Goal: Navigation & Orientation: Find specific page/section

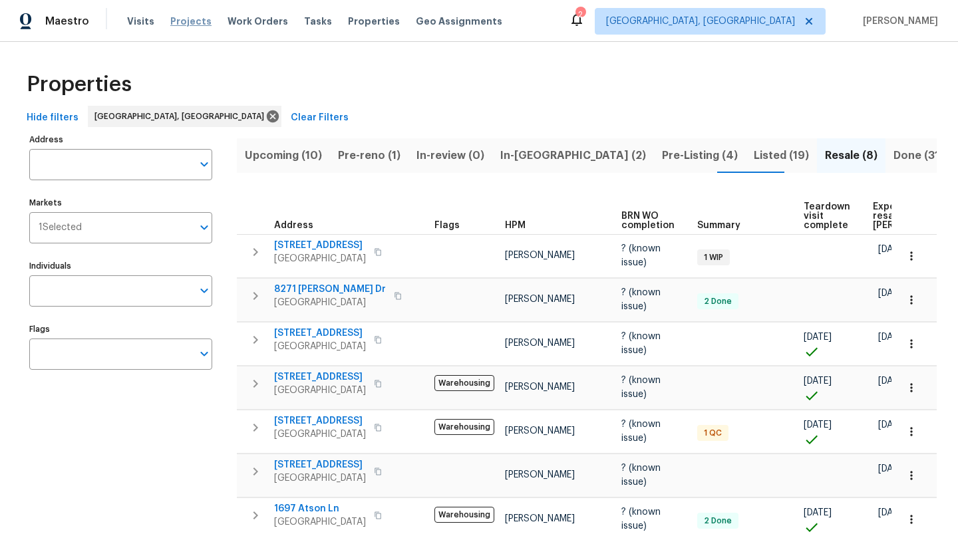
click at [186, 21] on span "Projects" at bounding box center [190, 21] width 41 height 13
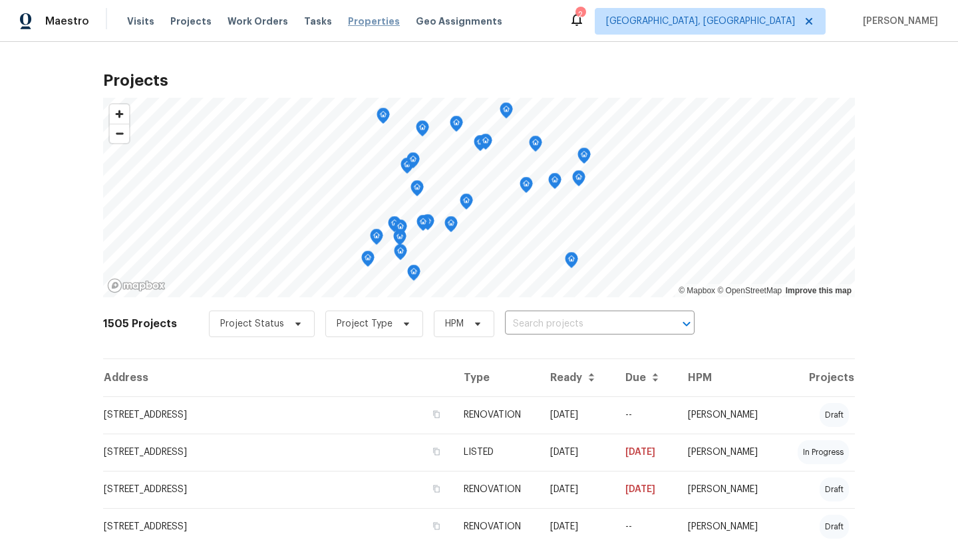
click at [356, 17] on span "Properties" at bounding box center [374, 21] width 52 height 13
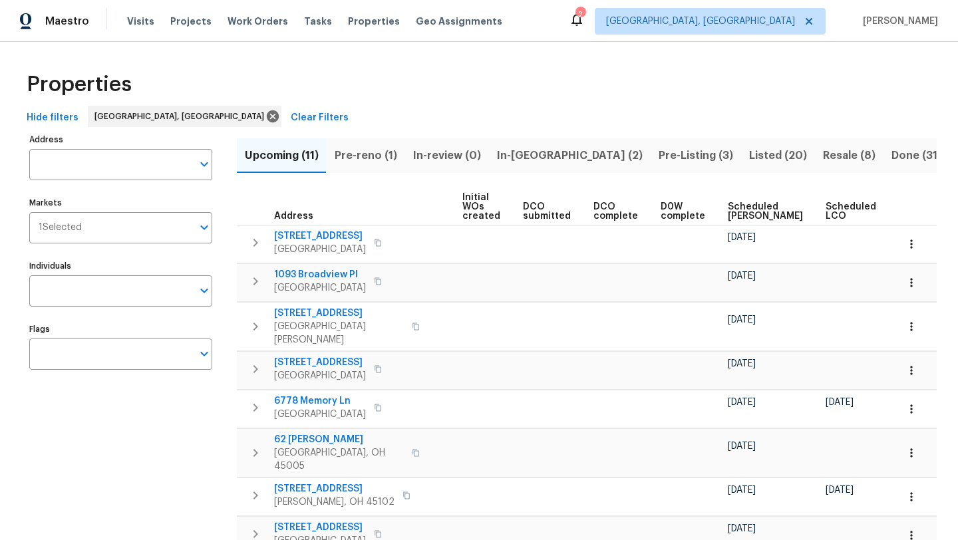
scroll to position [0, 146]
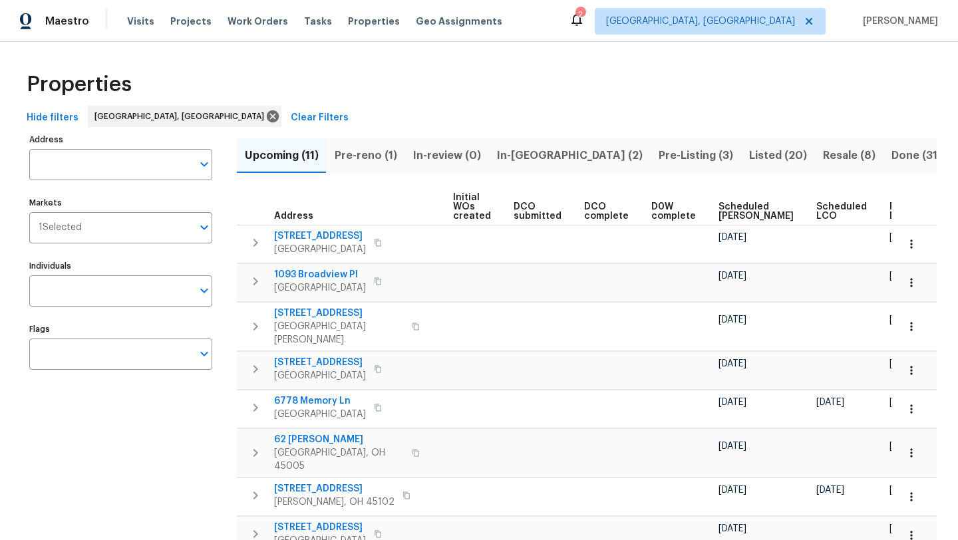
click at [890, 202] on span "Ready Date" at bounding box center [904, 211] width 29 height 19
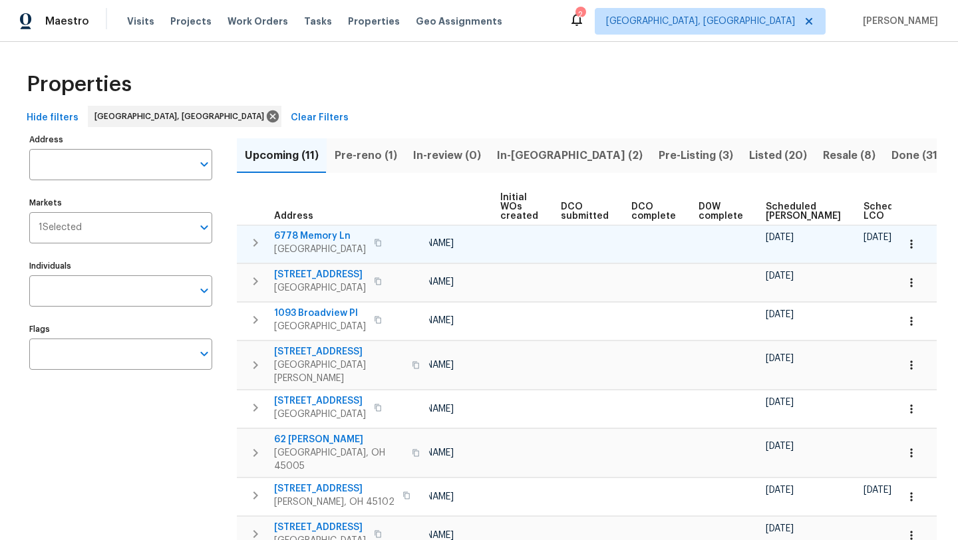
scroll to position [0, 162]
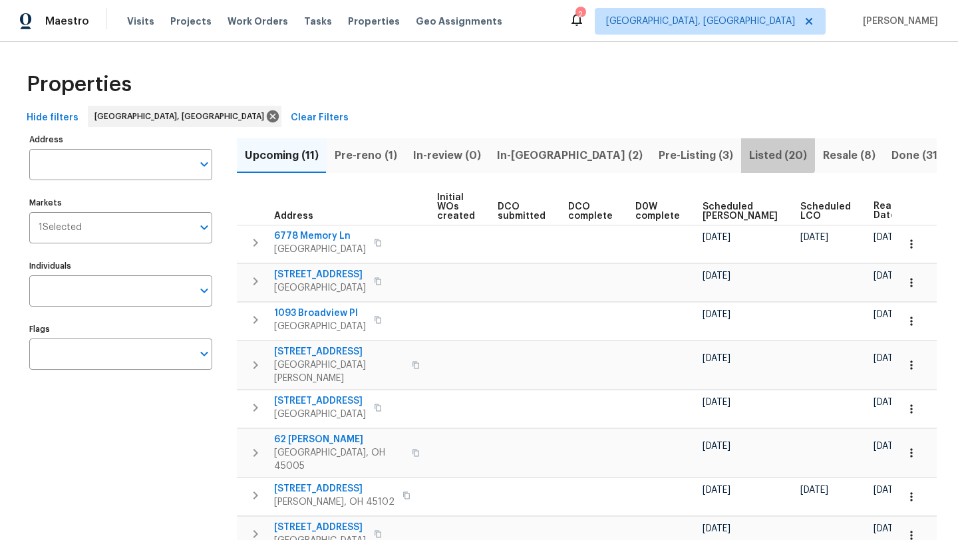
click at [749, 154] on span "Listed (20)" at bounding box center [778, 155] width 58 height 19
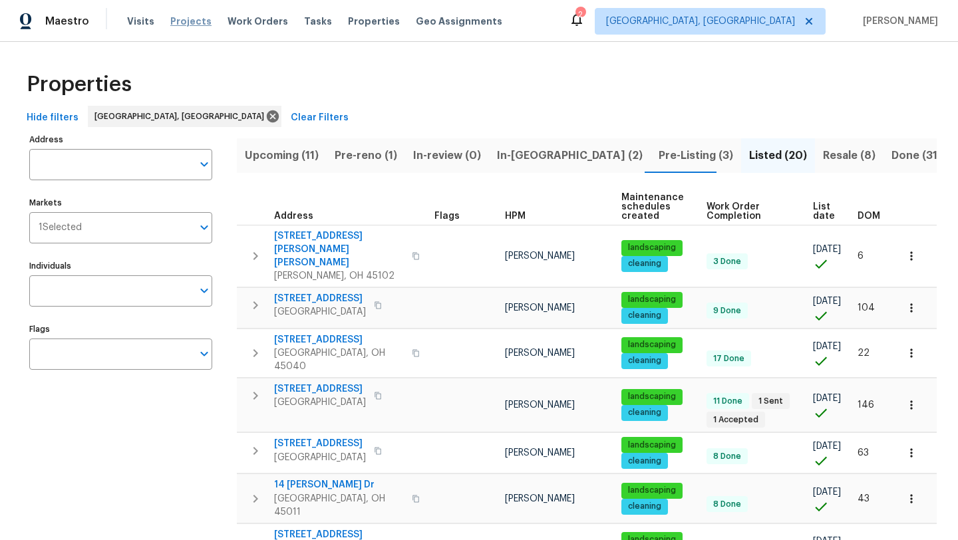
click at [192, 19] on span "Projects" at bounding box center [190, 21] width 41 height 13
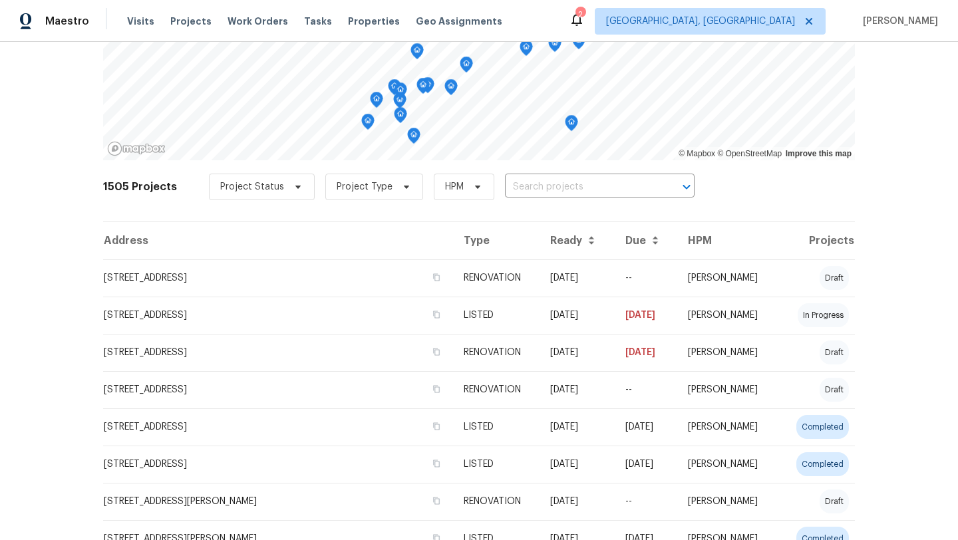
scroll to position [141, 0]
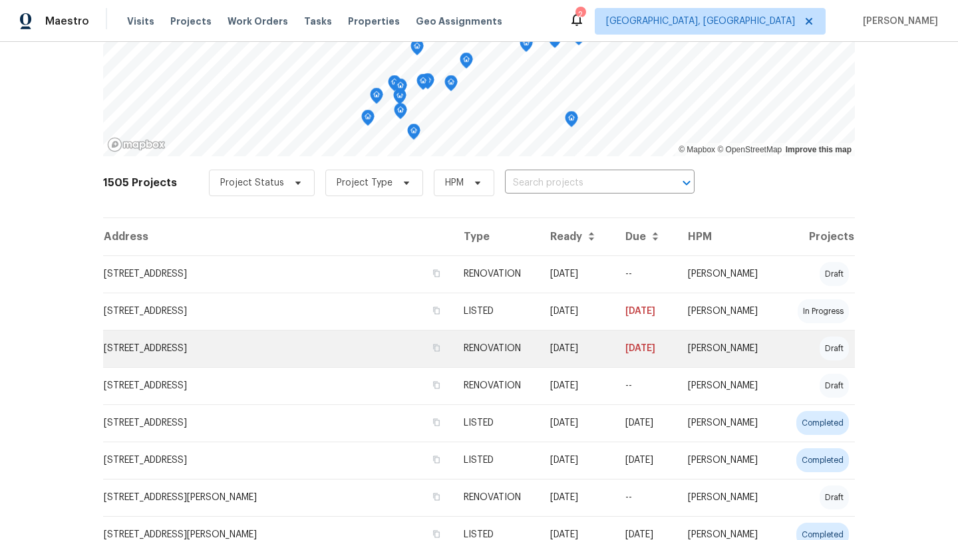
click at [186, 339] on td "[STREET_ADDRESS]" at bounding box center [278, 348] width 350 height 37
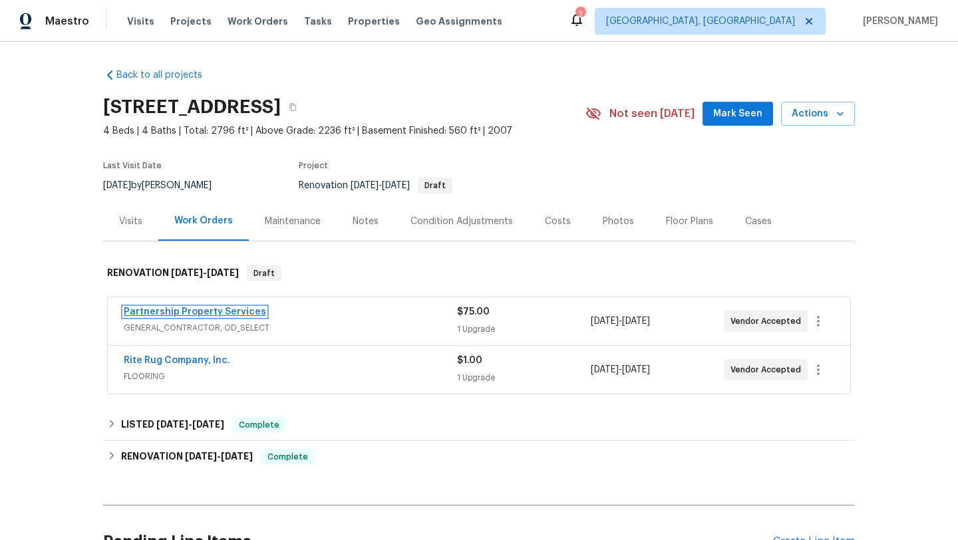
click at [183, 313] on link "Partnership Property Services" at bounding box center [195, 311] width 142 height 9
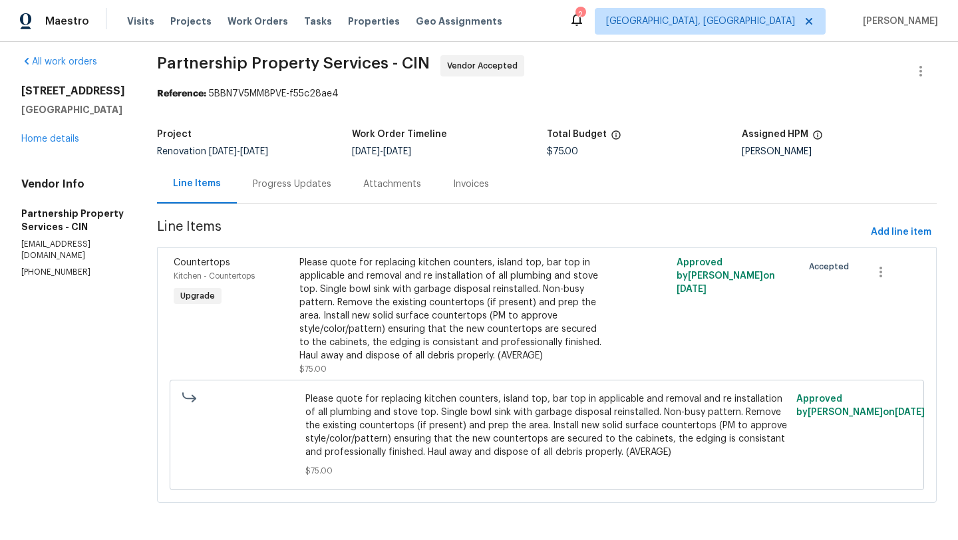
scroll to position [35, 0]
click at [52, 134] on link "Home details" at bounding box center [50, 138] width 58 height 9
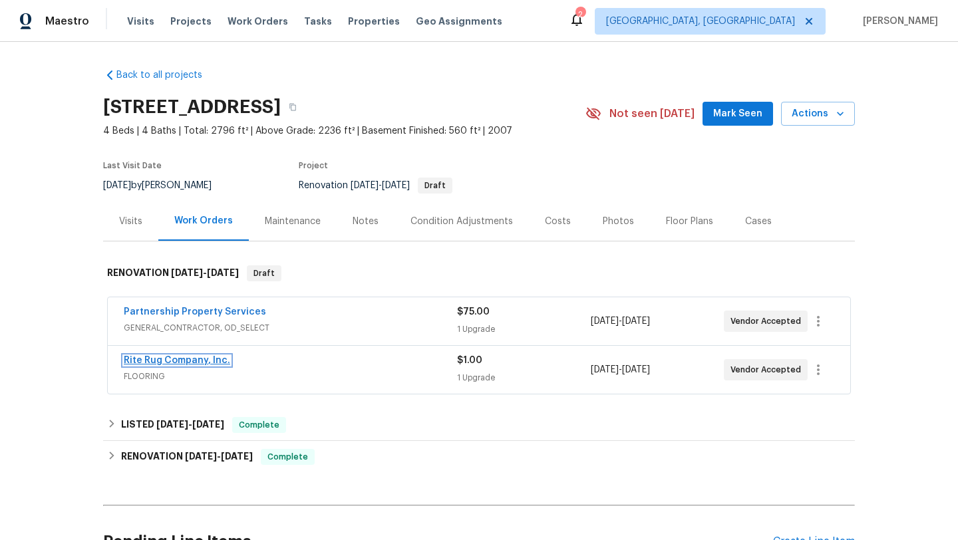
click at [174, 358] on link "Rite Rug Company, Inc." at bounding box center [177, 360] width 106 height 9
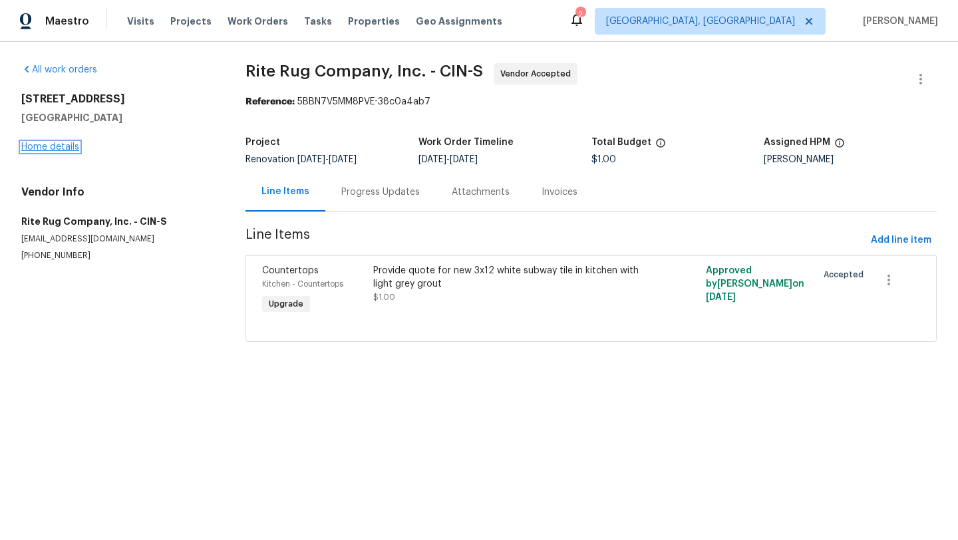
click at [30, 148] on link "Home details" at bounding box center [50, 146] width 58 height 9
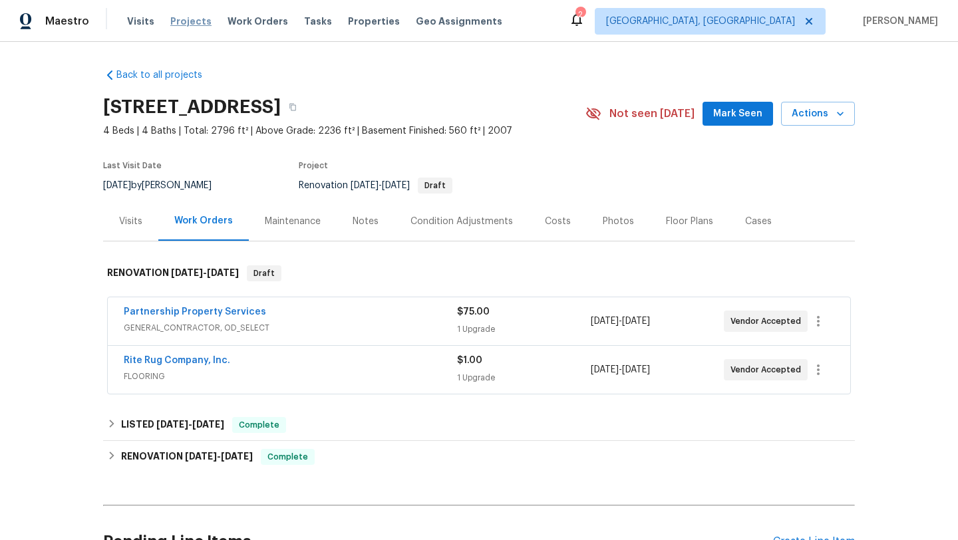
click at [188, 23] on span "Projects" at bounding box center [190, 21] width 41 height 13
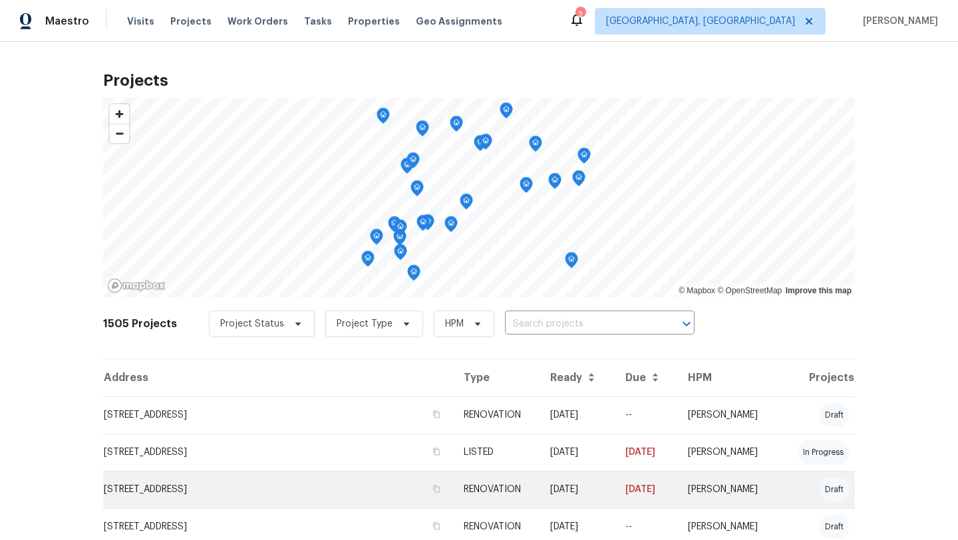
click at [183, 494] on td "[STREET_ADDRESS]" at bounding box center [278, 489] width 350 height 37
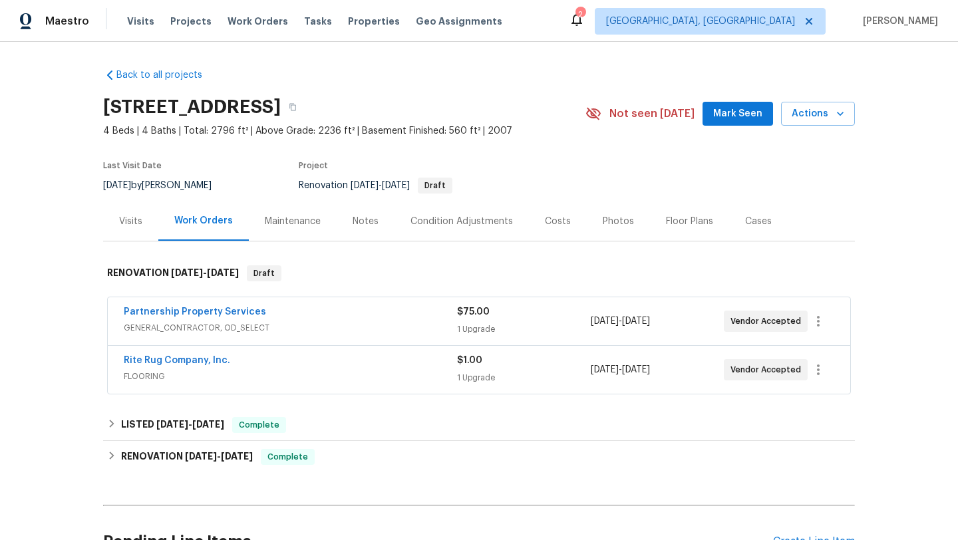
click at [366, 225] on div "Notes" at bounding box center [366, 221] width 26 height 13
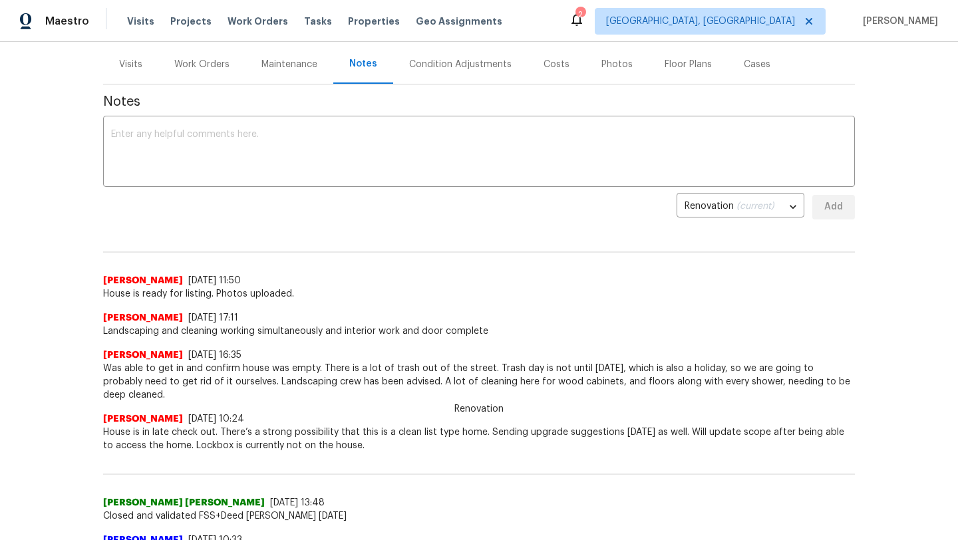
scroll to position [130, 0]
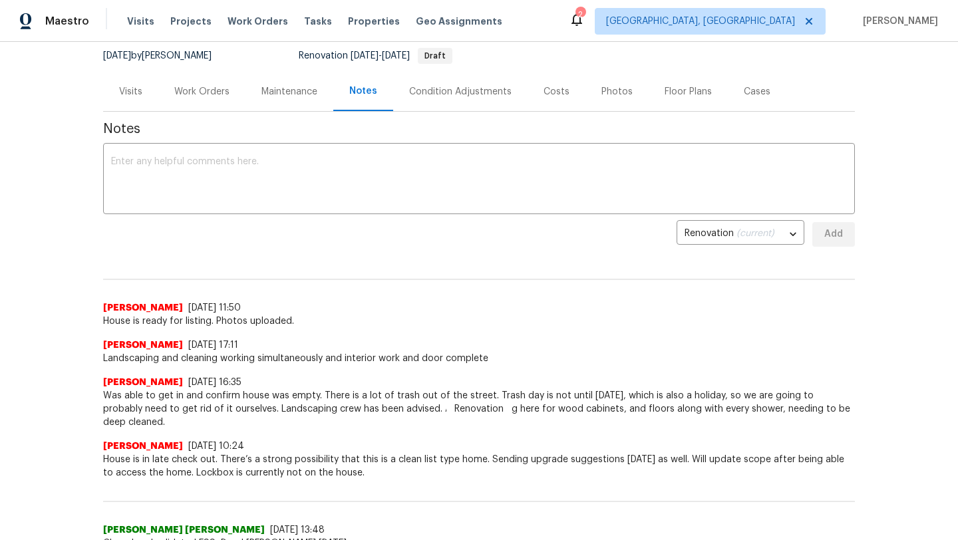
click at [622, 87] on div "Photos" at bounding box center [617, 91] width 31 height 13
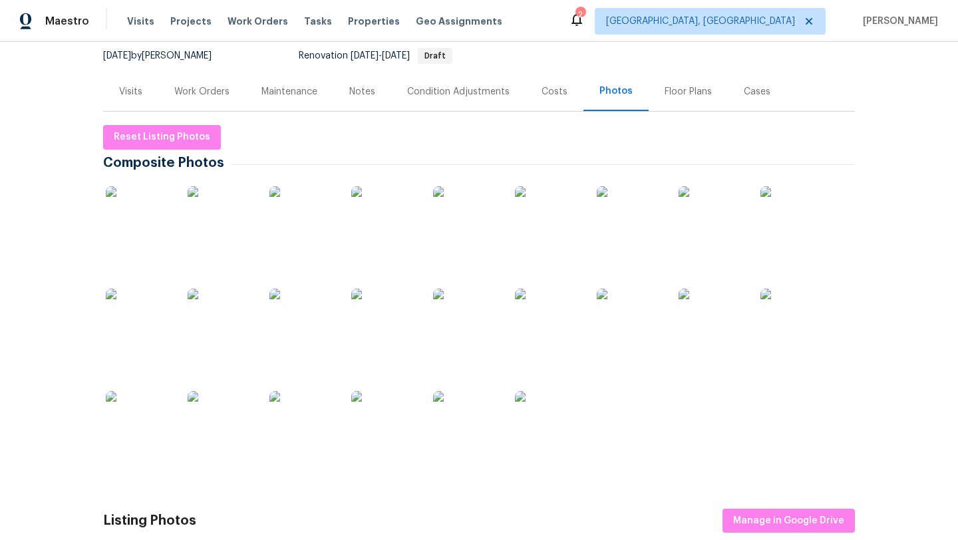
click at [147, 238] on img at bounding box center [139, 219] width 67 height 67
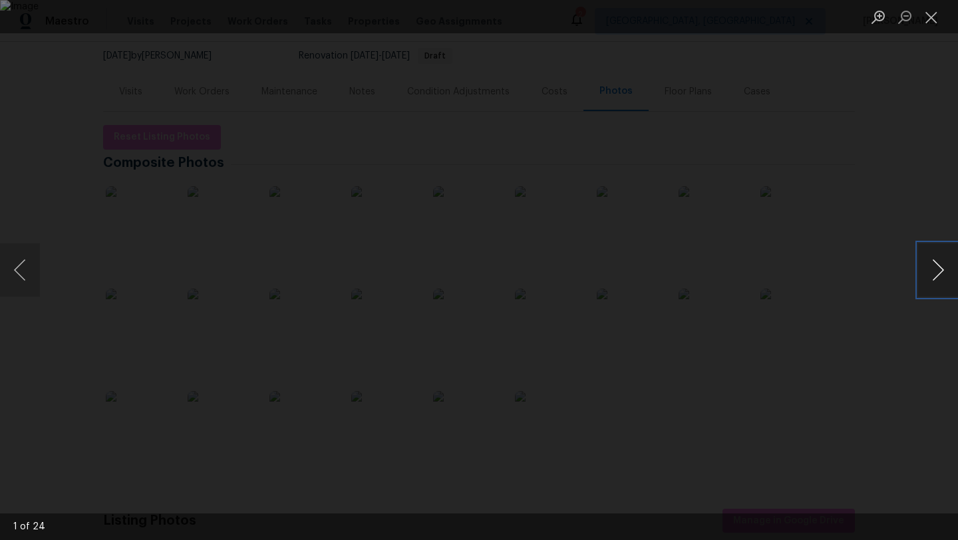
click at [940, 268] on button "Next image" at bounding box center [938, 270] width 40 height 53
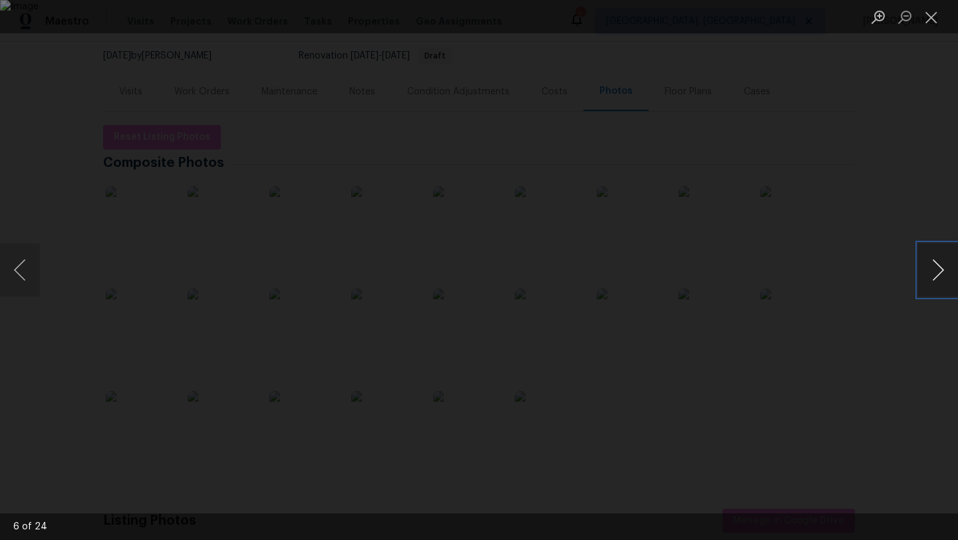
click at [940, 268] on button "Next image" at bounding box center [938, 270] width 40 height 53
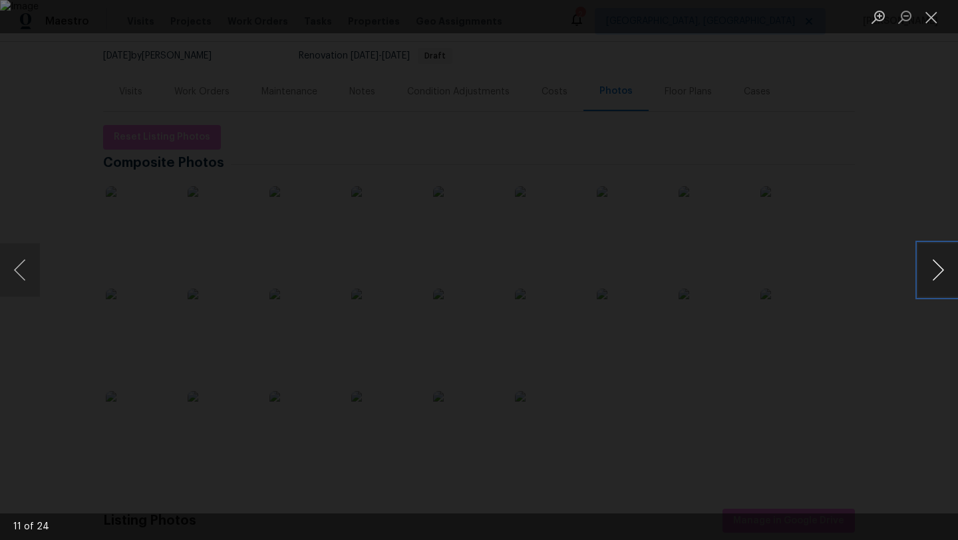
click at [940, 268] on button "Next image" at bounding box center [938, 270] width 40 height 53
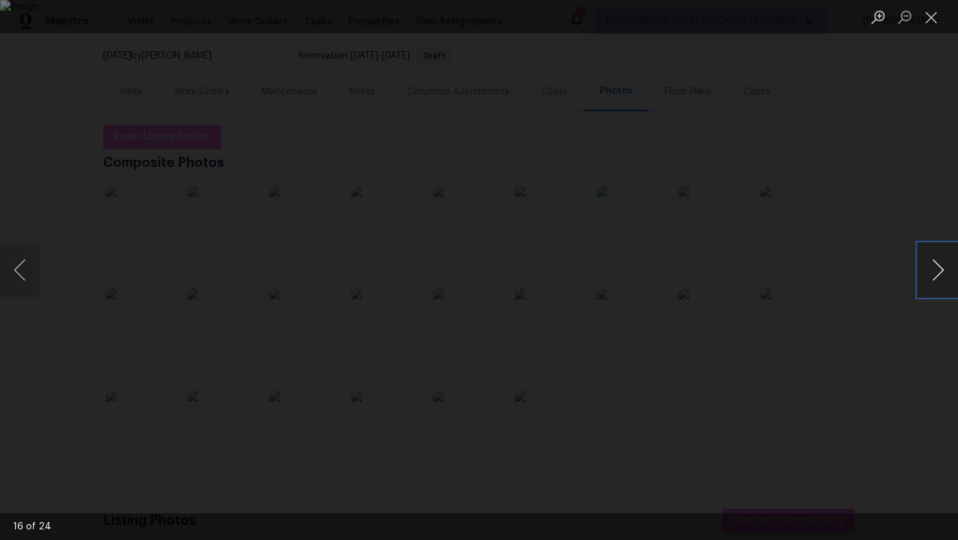
click at [940, 268] on button "Next image" at bounding box center [938, 270] width 40 height 53
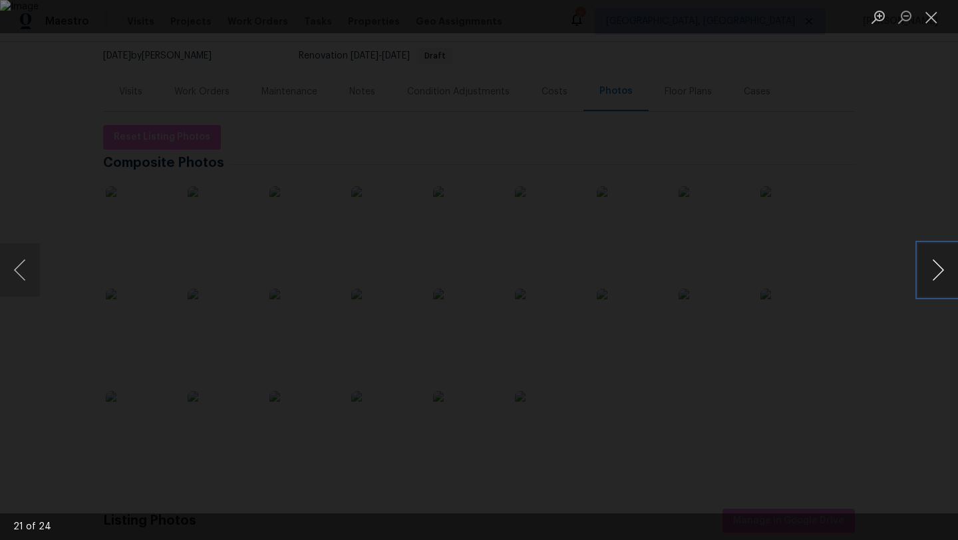
click at [940, 268] on button "Next image" at bounding box center [938, 270] width 40 height 53
click at [939, 268] on button "Next image" at bounding box center [938, 270] width 40 height 53
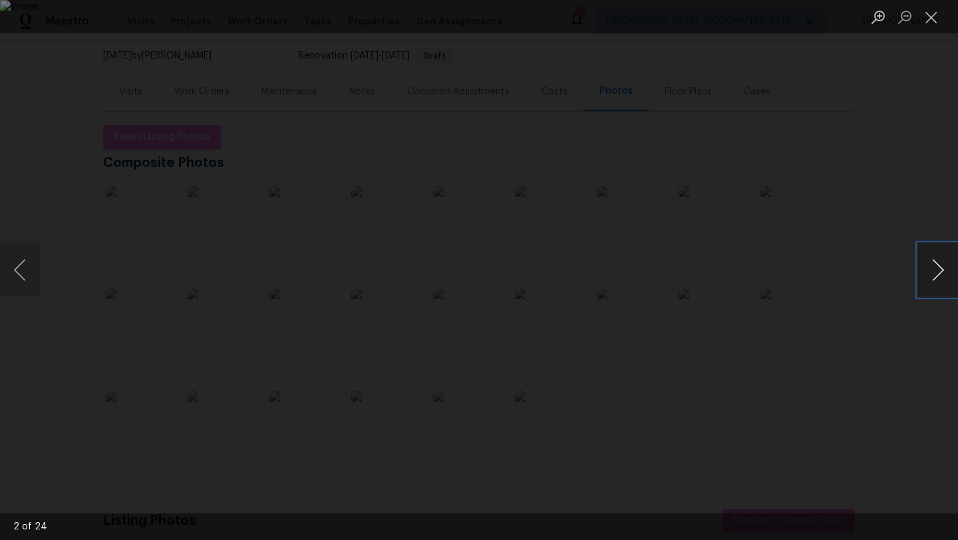
click at [939, 268] on button "Next image" at bounding box center [938, 270] width 40 height 53
click at [931, 21] on button "Close lightbox" at bounding box center [931, 16] width 27 height 23
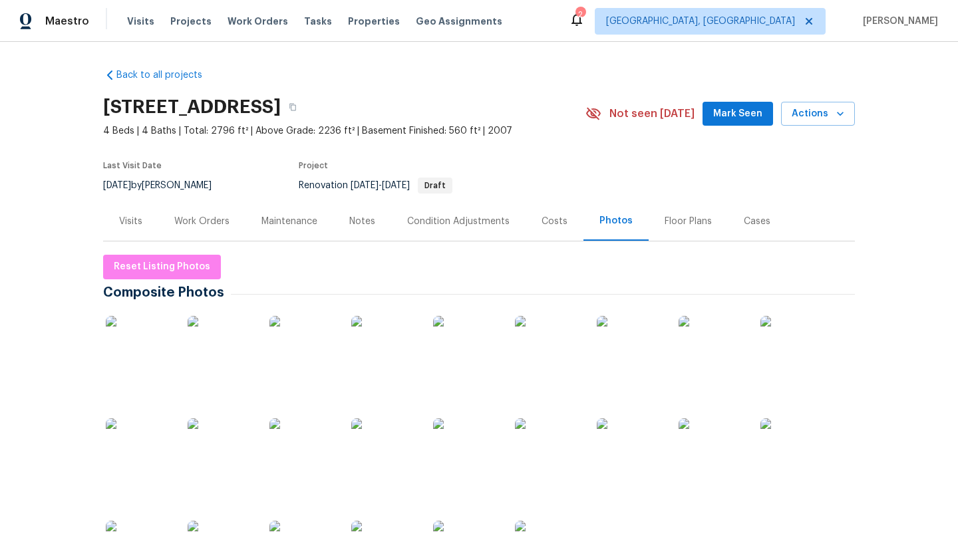
click at [215, 219] on div "Work Orders" at bounding box center [201, 221] width 55 height 13
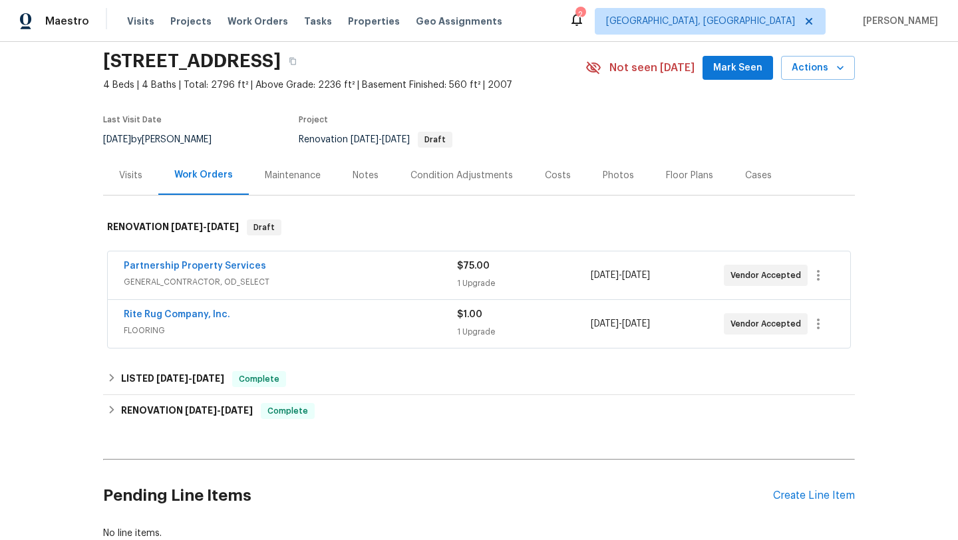
scroll to position [62, 0]
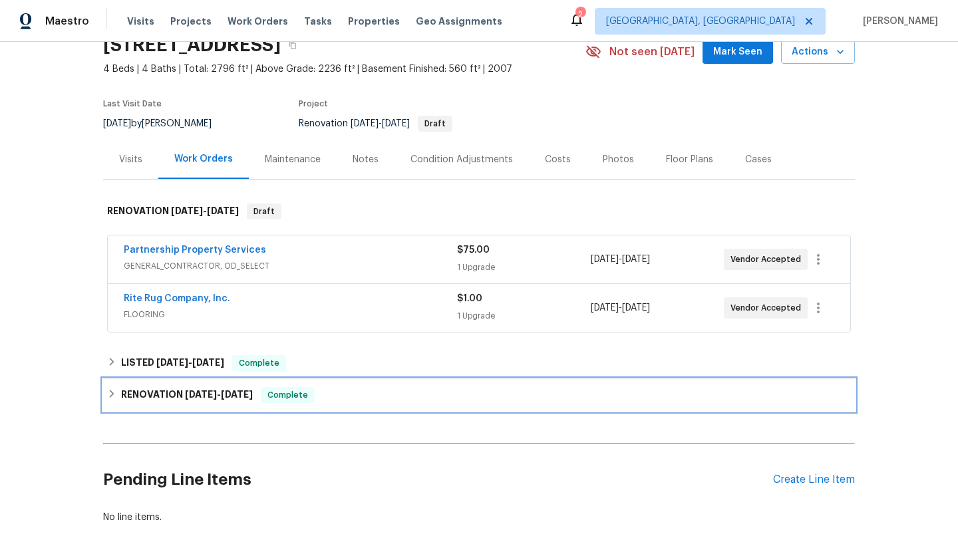
click at [169, 392] on h6 "RENOVATION [DATE] - [DATE]" at bounding box center [187, 395] width 132 height 16
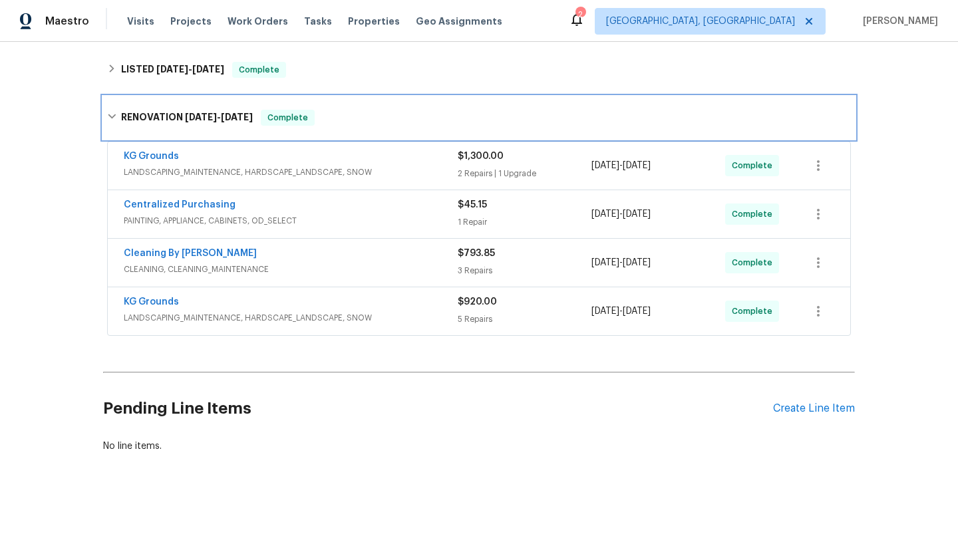
scroll to position [359, 0]
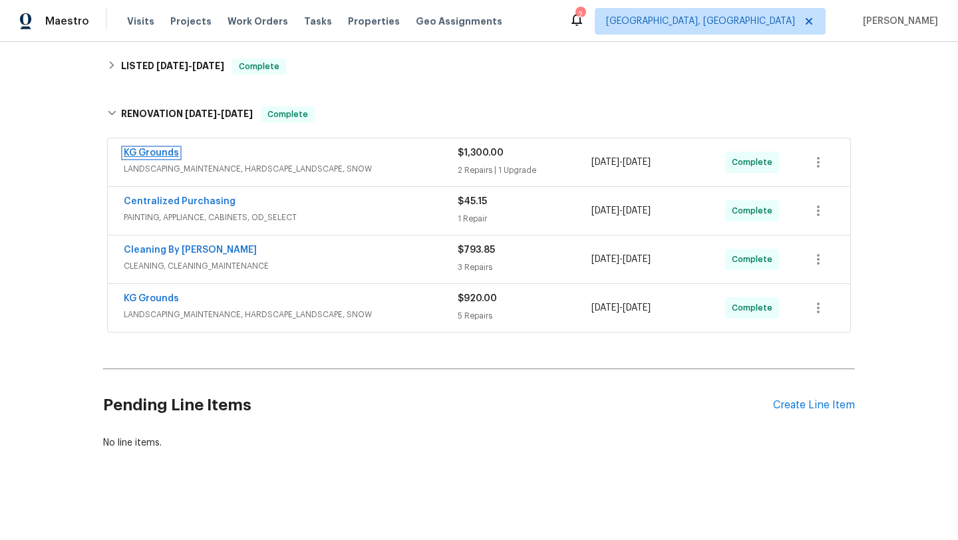
click at [163, 156] on link "KG Grounds" at bounding box center [151, 152] width 55 height 9
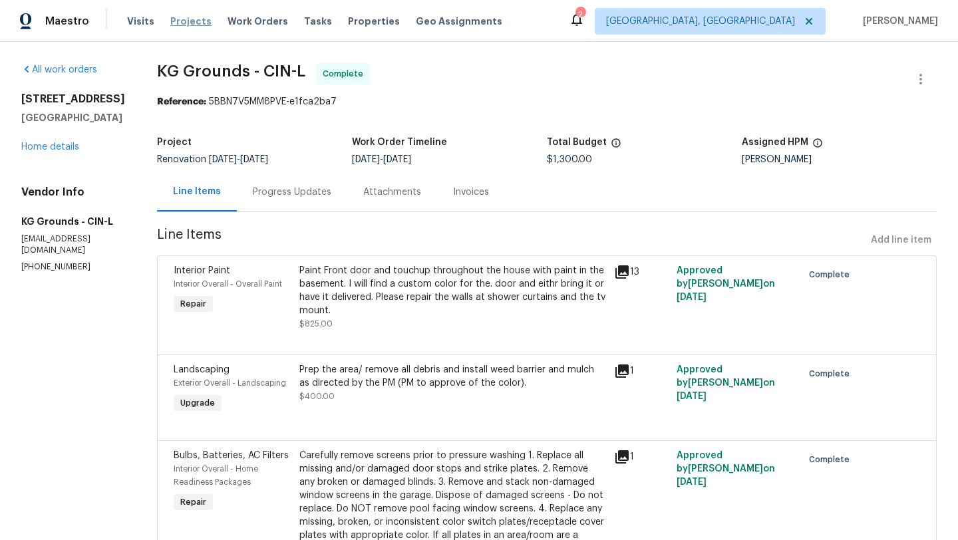
click at [171, 20] on span "Projects" at bounding box center [190, 21] width 41 height 13
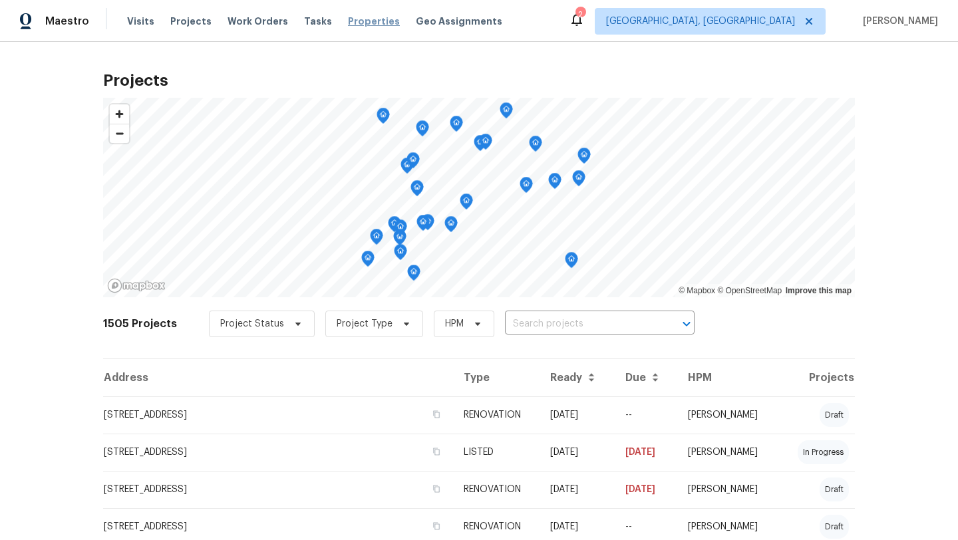
click at [348, 23] on span "Properties" at bounding box center [374, 21] width 52 height 13
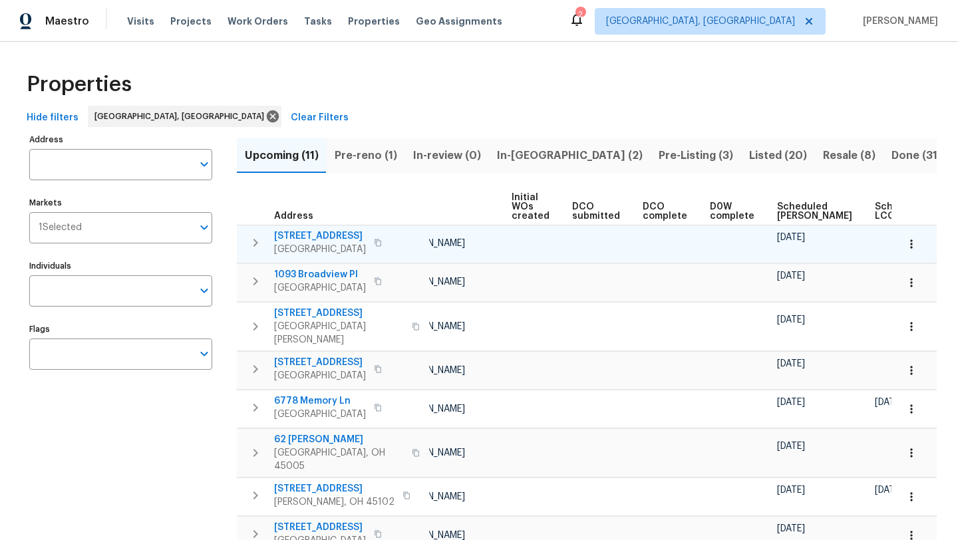
scroll to position [0, 146]
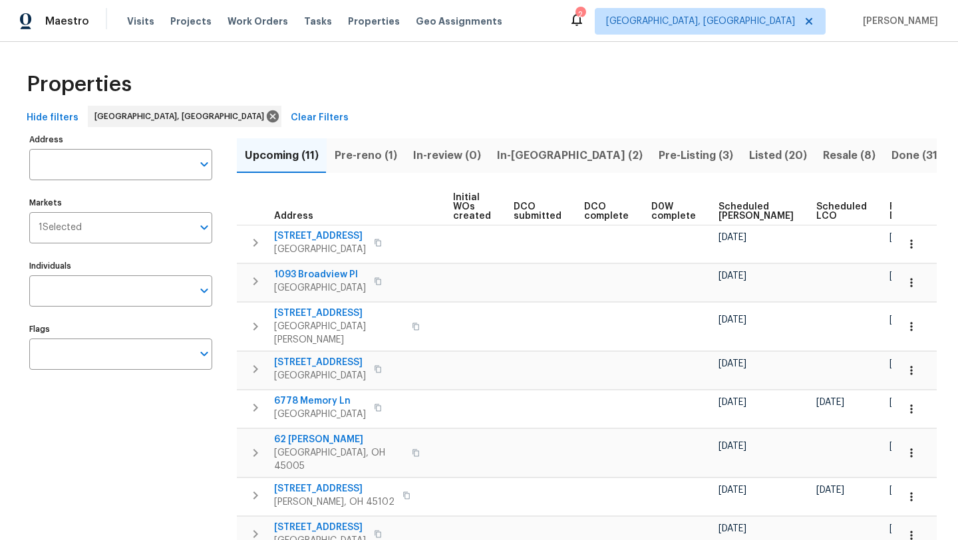
click at [890, 203] on span "Ready Date" at bounding box center [904, 211] width 29 height 19
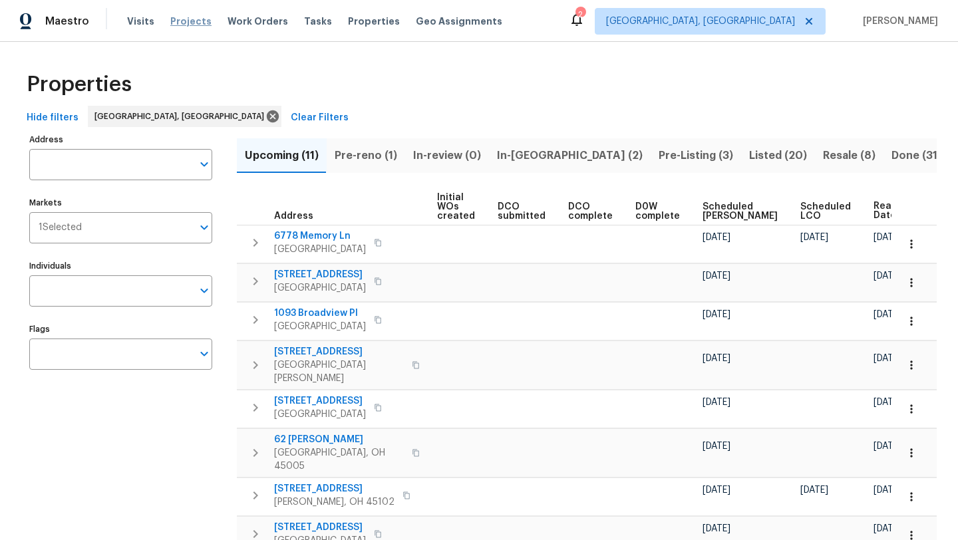
click at [188, 22] on span "Projects" at bounding box center [190, 21] width 41 height 13
